Goal: Navigation & Orientation: Find specific page/section

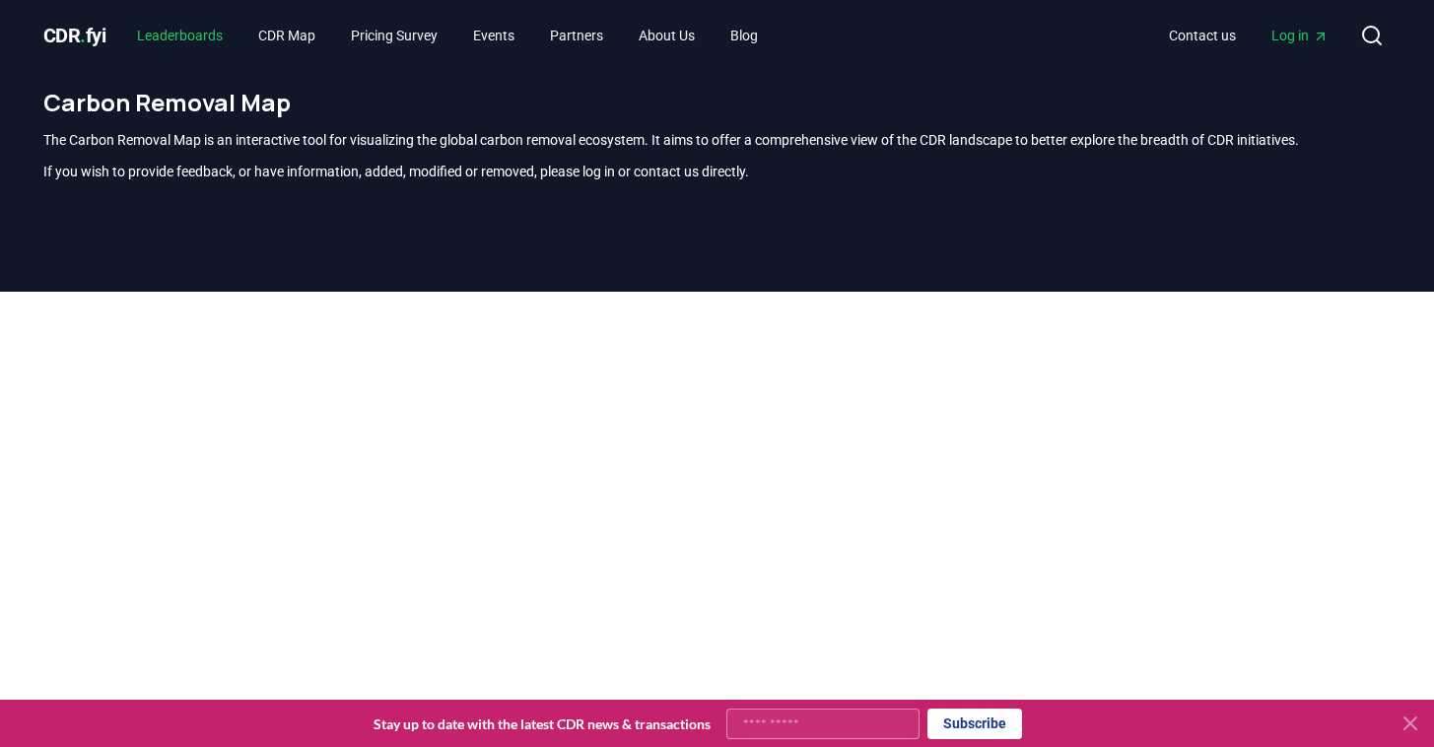
click at [181, 37] on link "Leaderboards" at bounding box center [179, 35] width 117 height 35
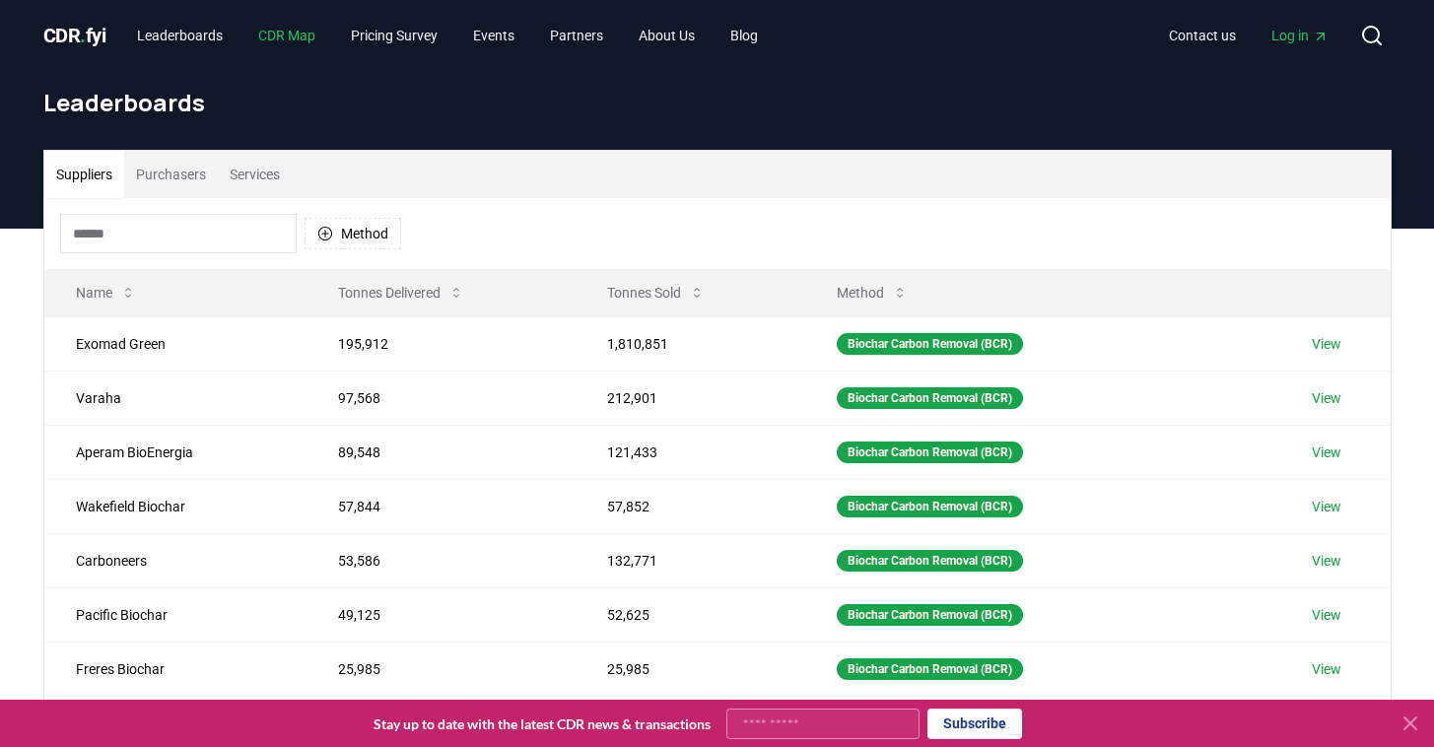
click at [275, 37] on link "CDR Map" at bounding box center [286, 35] width 89 height 35
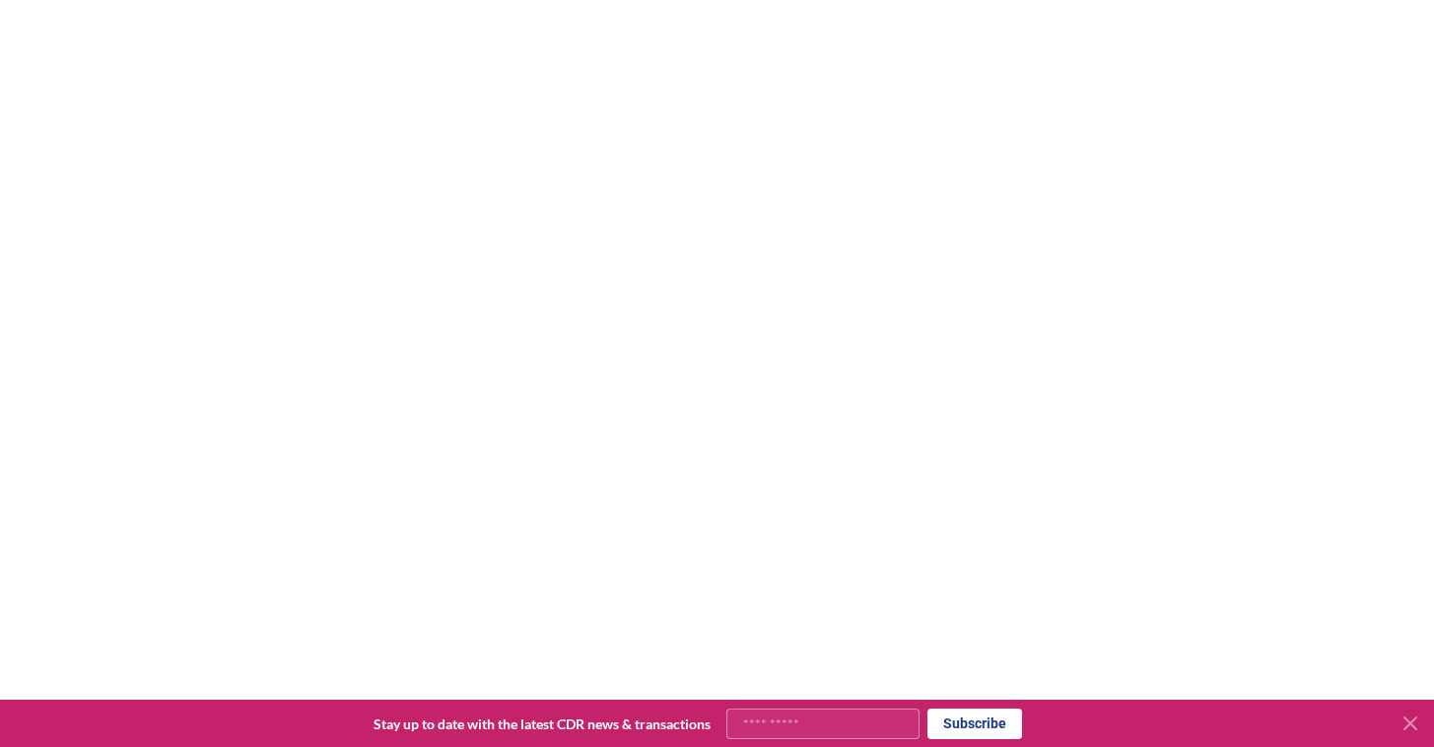
scroll to position [4, 0]
